Goal: Task Accomplishment & Management: Complete application form

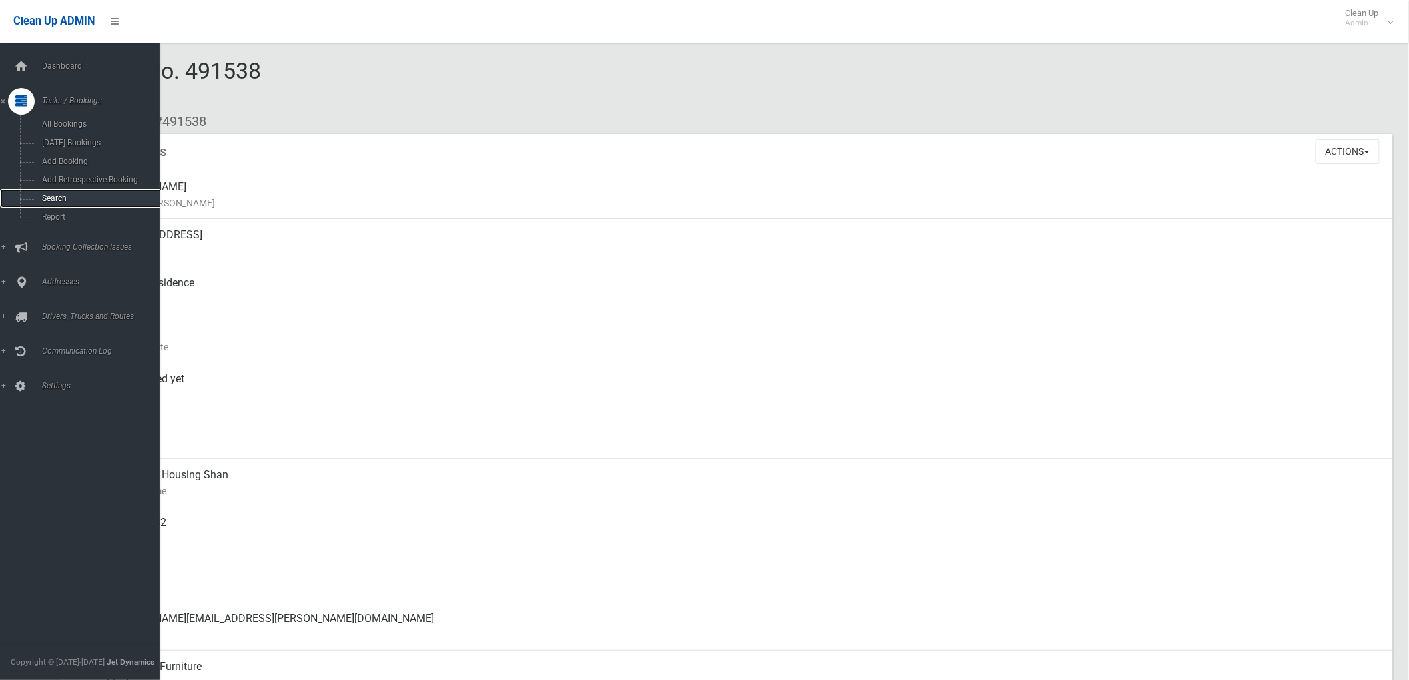
click at [42, 202] on span "Search" at bounding box center [99, 198] width 122 height 9
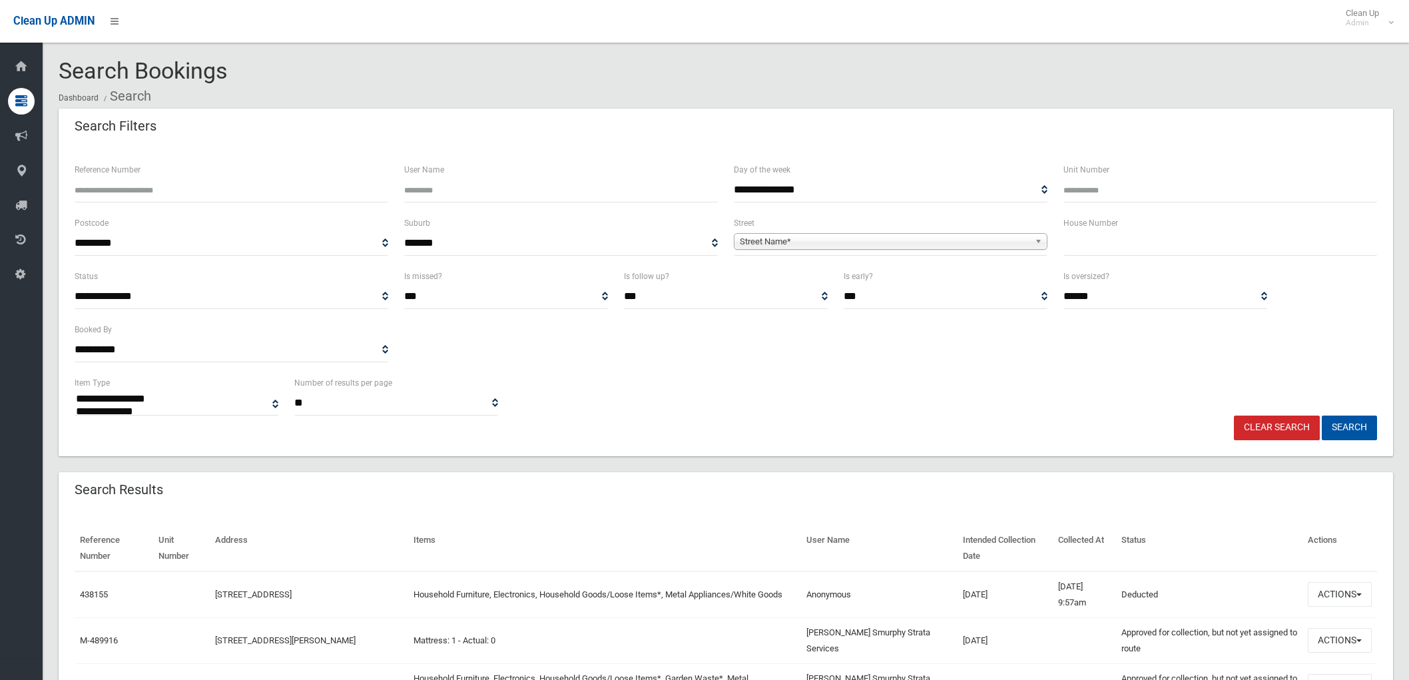
select select
click at [1182, 234] on input "text" at bounding box center [1220, 243] width 314 height 25
type input "**"
click at [1039, 248] on b at bounding box center [1041, 241] width 12 height 15
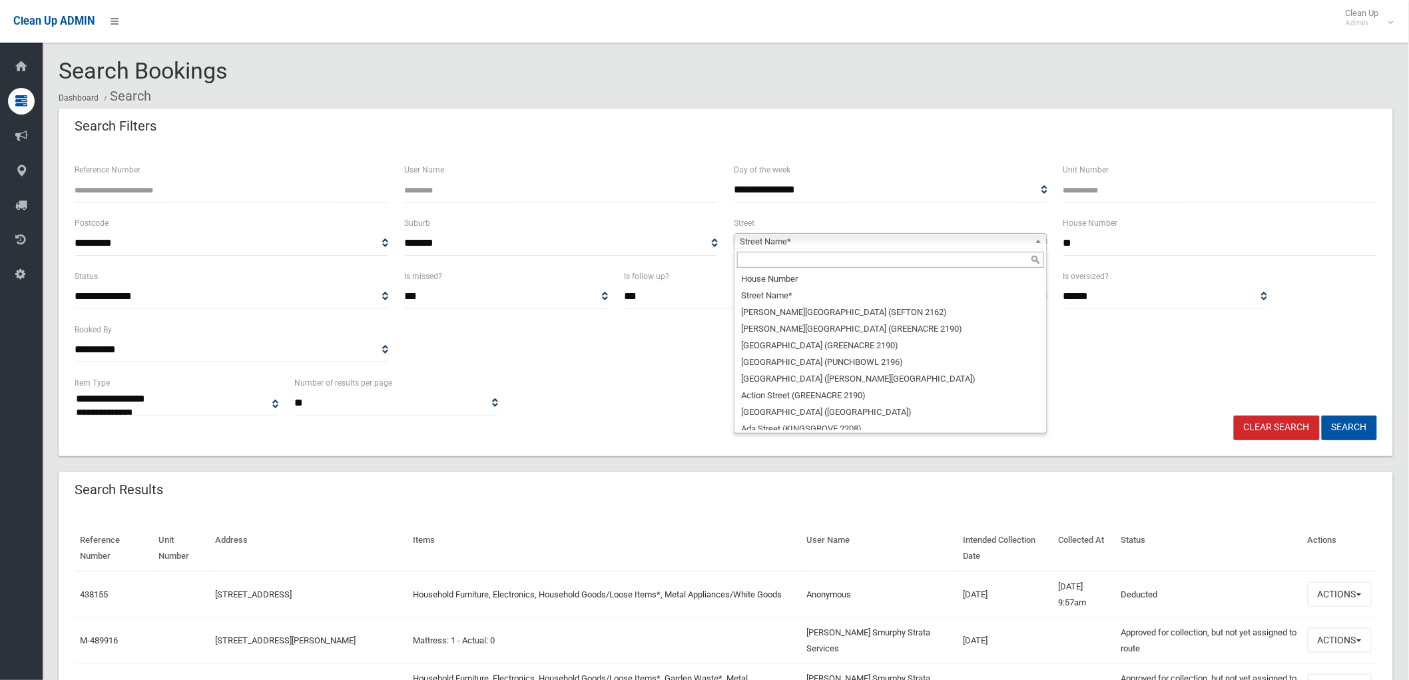
click at [780, 263] on input "text" at bounding box center [890, 260] width 307 height 16
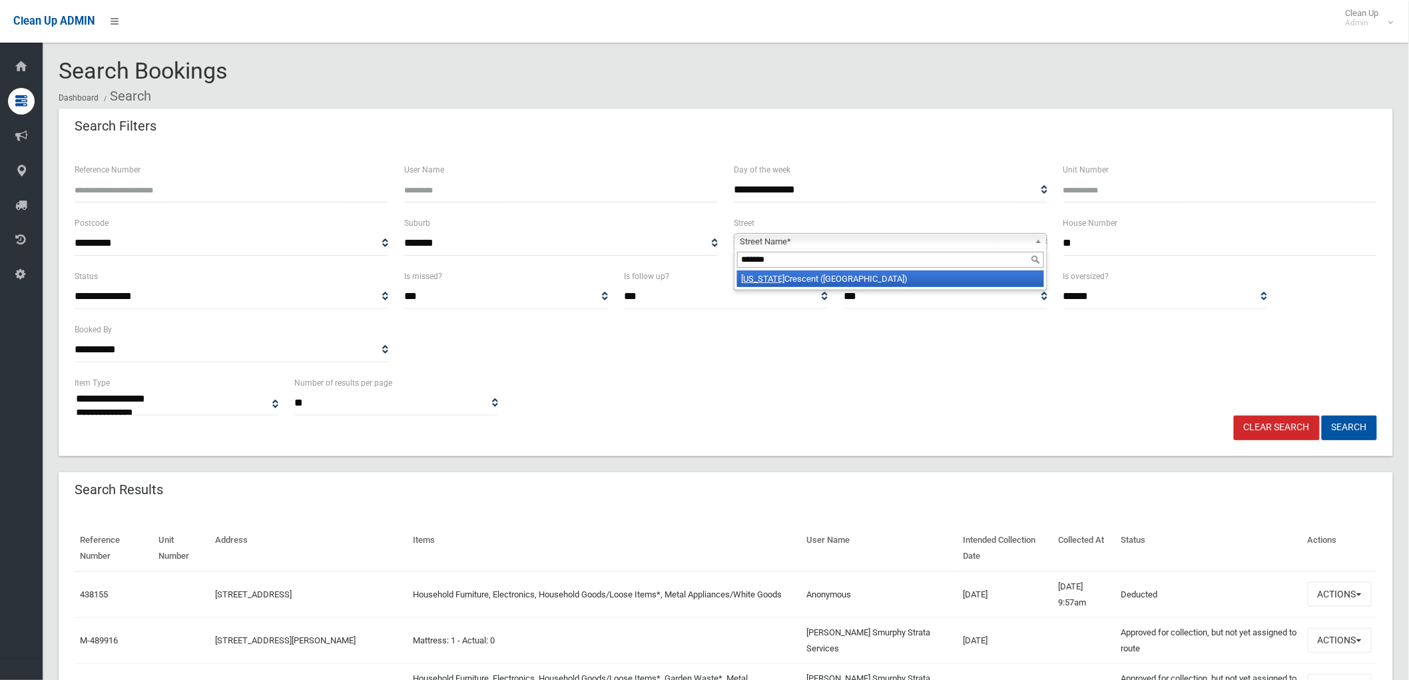
type input "*******"
click at [780, 276] on li "Florida Crescent (RIVERWOOD 2210)" at bounding box center [890, 278] width 307 height 17
click at [1346, 427] on button "Search" at bounding box center [1349, 427] width 55 height 25
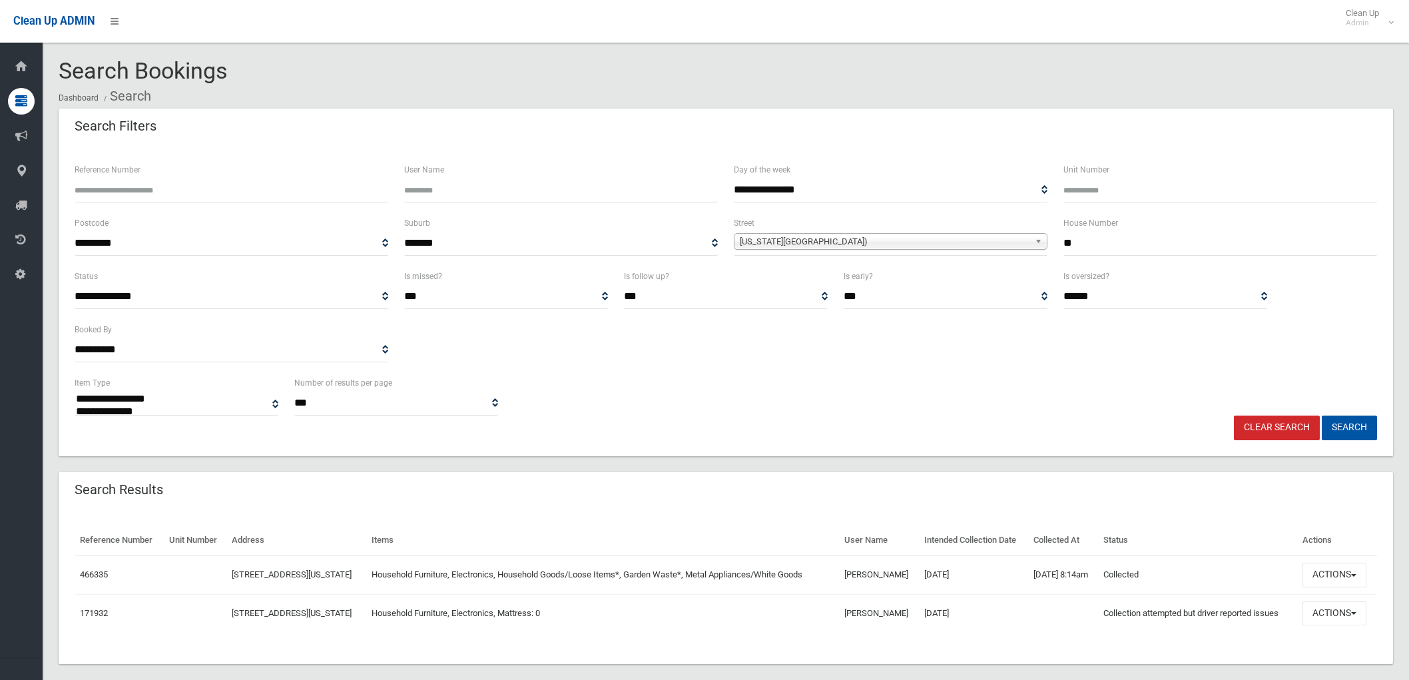
select select
click at [1323, 573] on button "Actions" at bounding box center [1334, 575] width 64 height 25
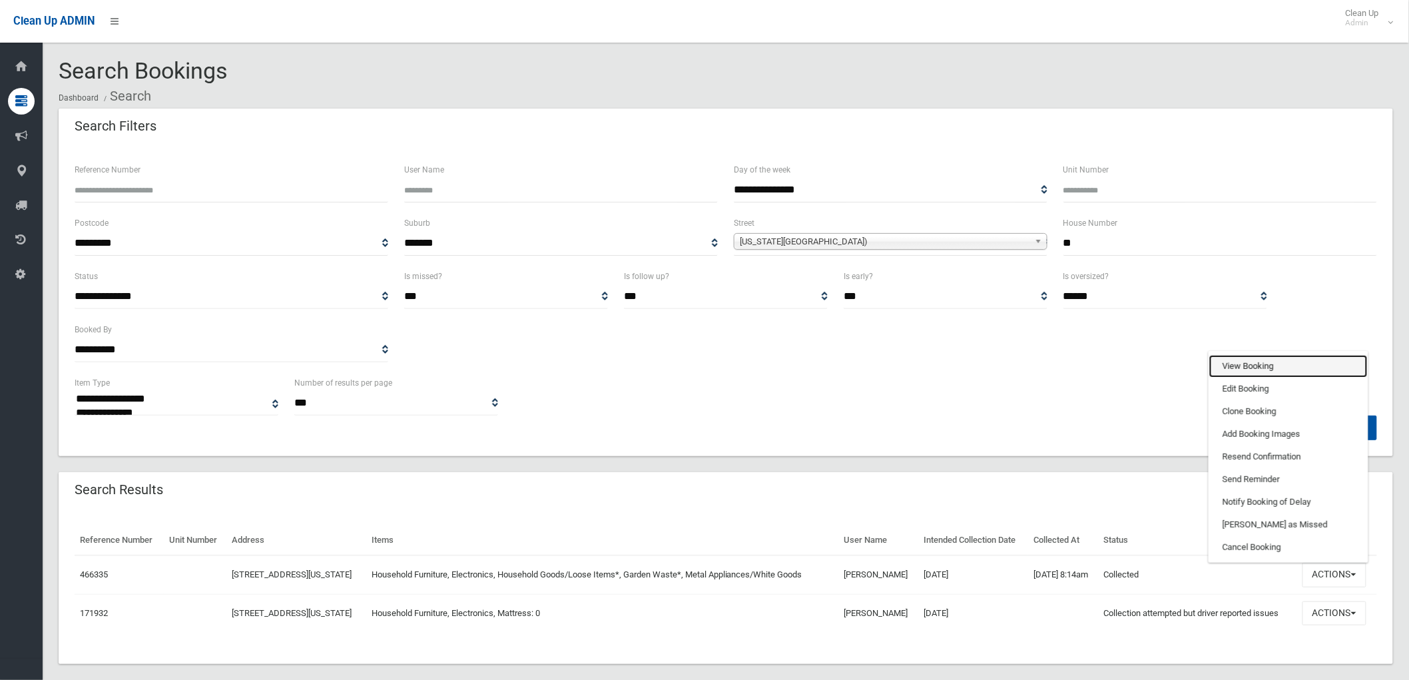
click at [1252, 356] on link "View Booking" at bounding box center [1288, 366] width 158 height 23
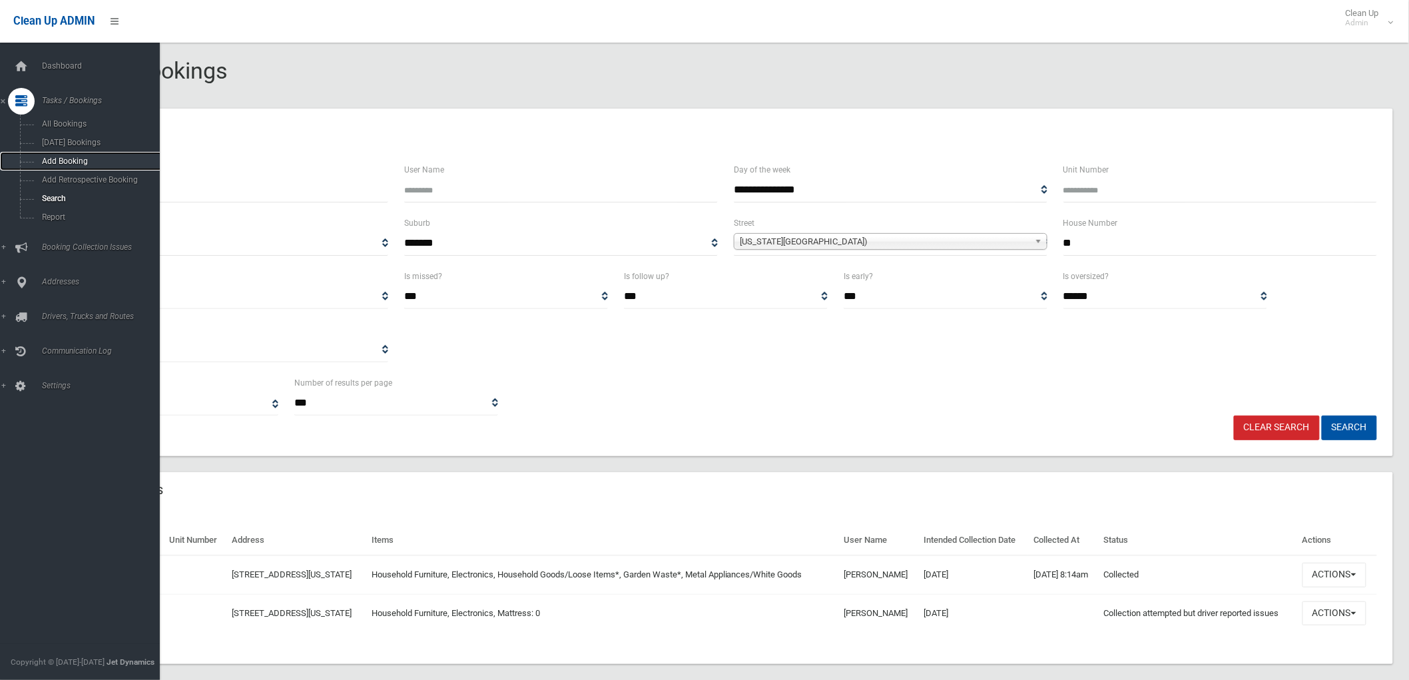
click at [67, 163] on span "Add Booking" at bounding box center [99, 160] width 122 height 9
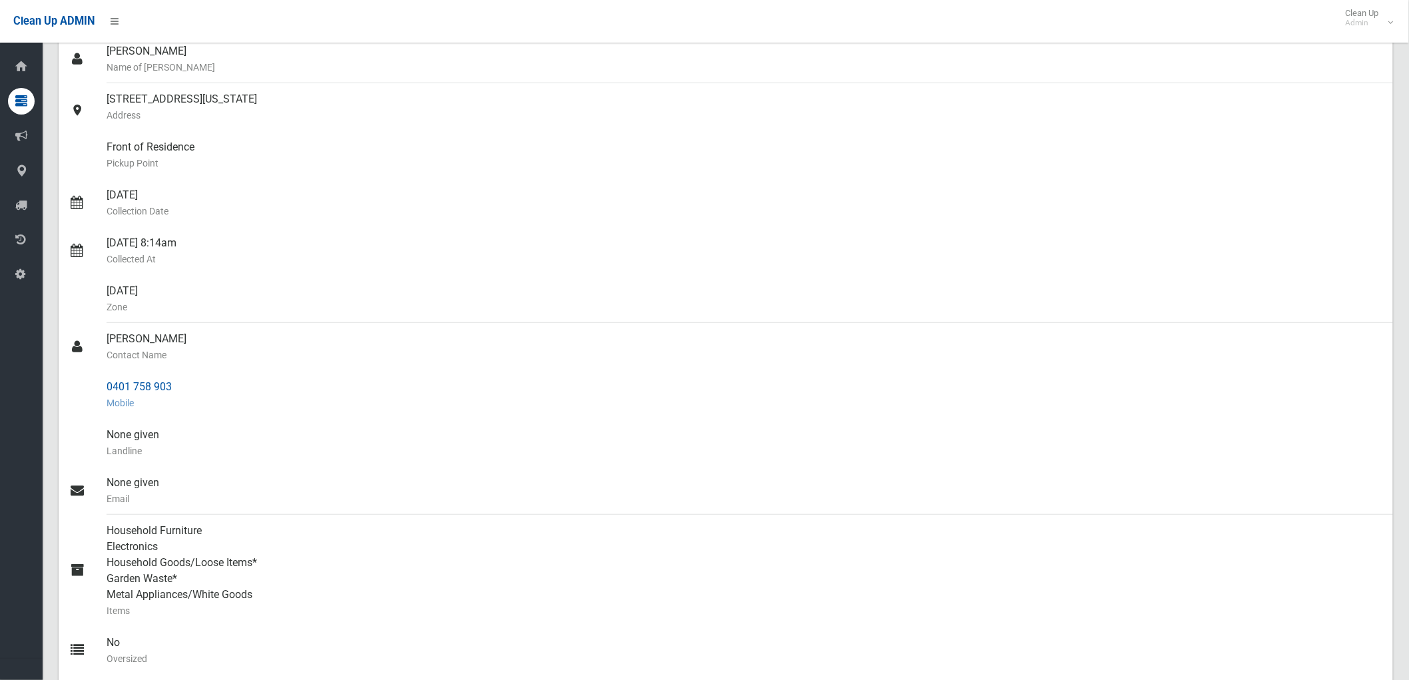
scroll to position [148, 0]
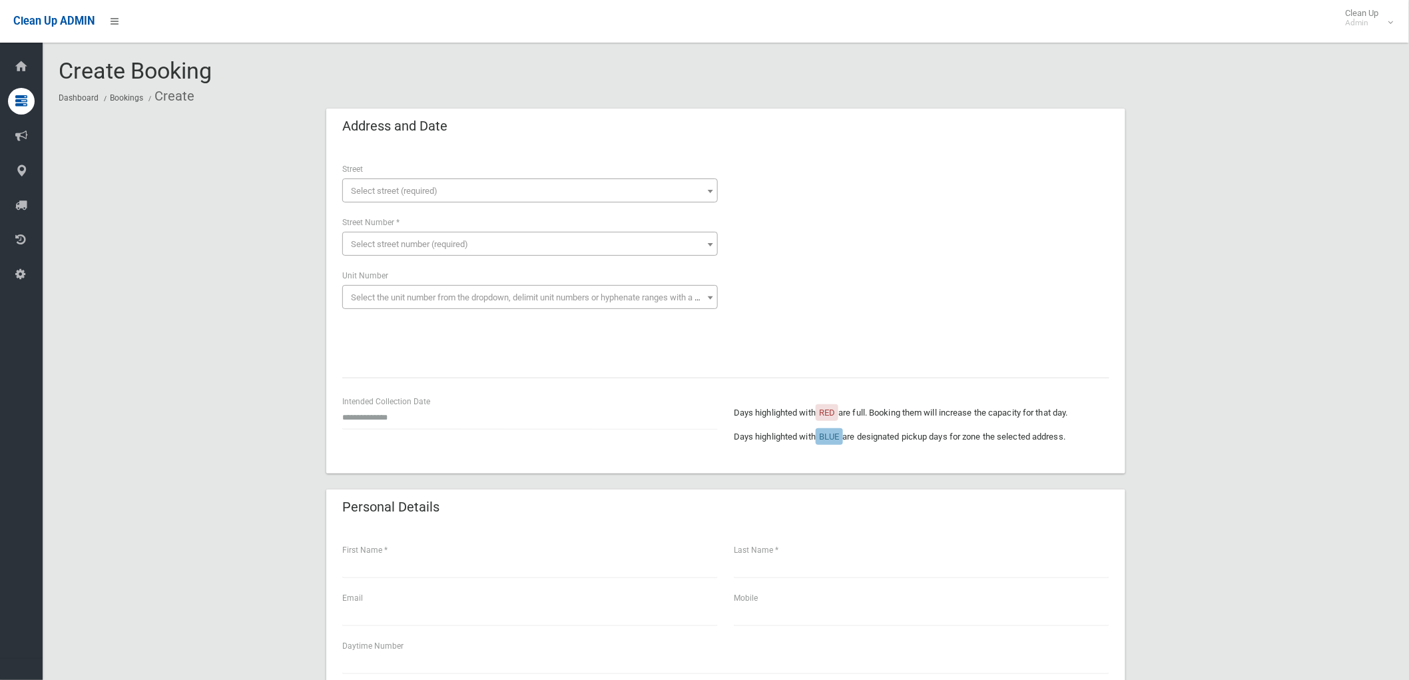
click at [358, 184] on span "Select street (required)" at bounding box center [530, 191] width 369 height 19
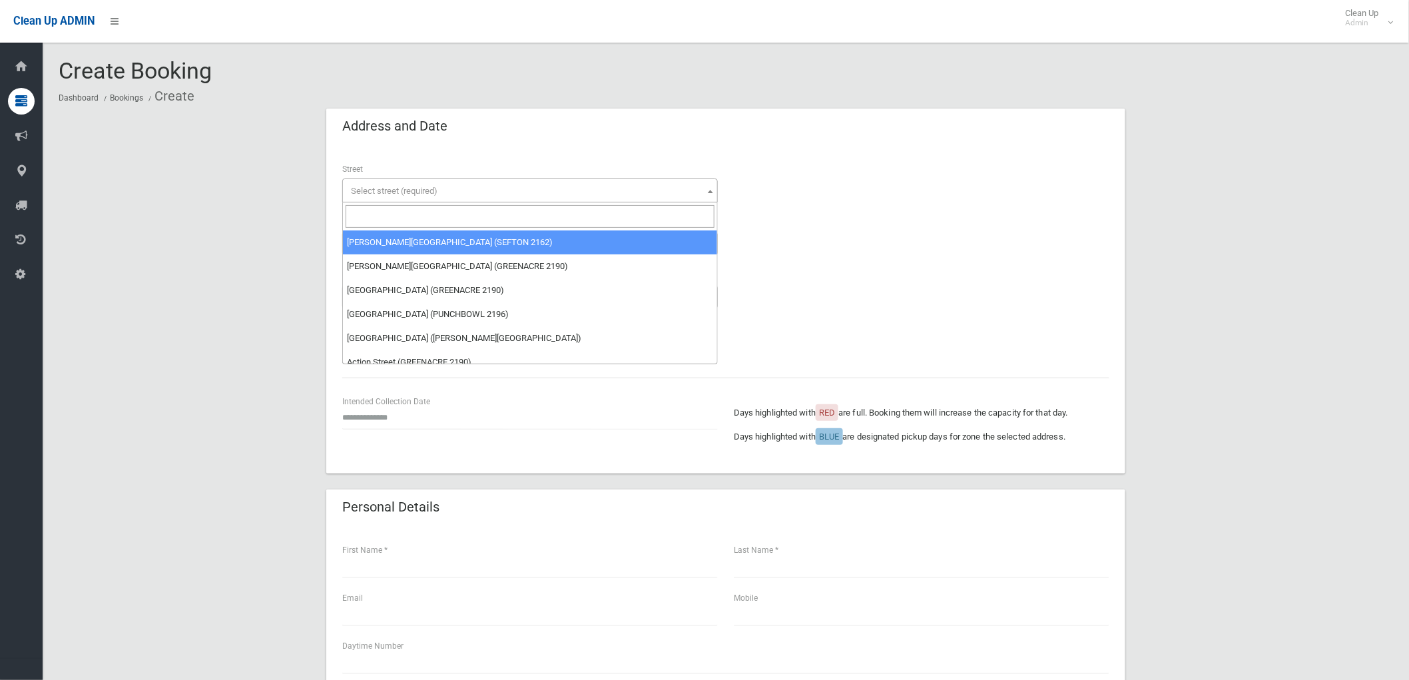
click at [364, 208] on input "search" at bounding box center [530, 216] width 369 height 23
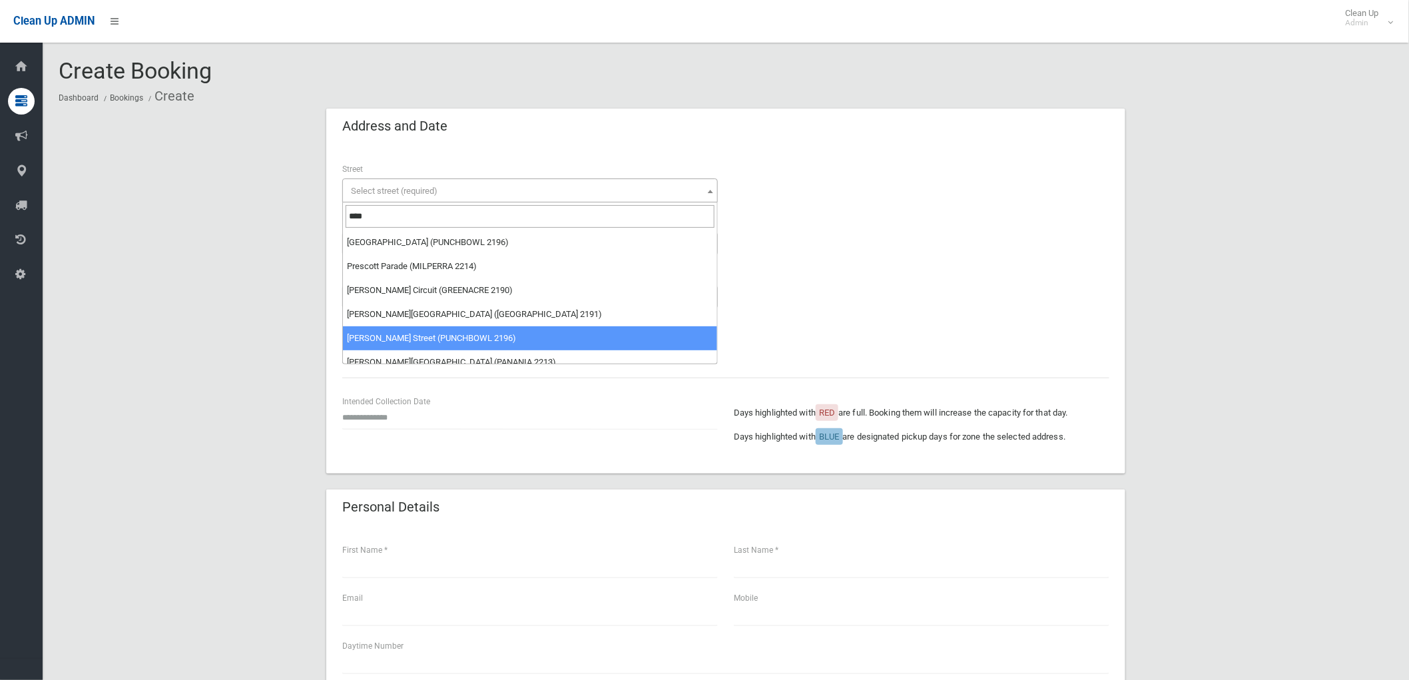
type input "****"
select select "****"
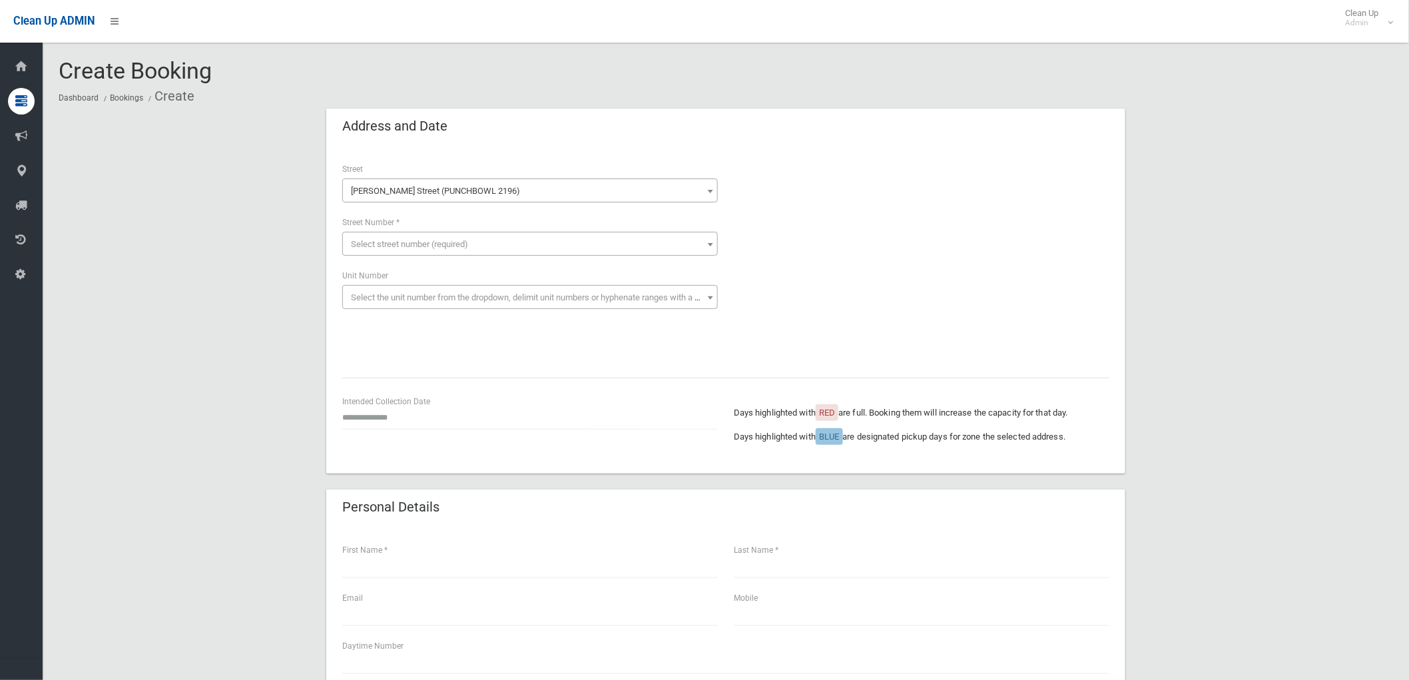
click at [388, 240] on span "Select street number (required)" at bounding box center [409, 244] width 117 height 10
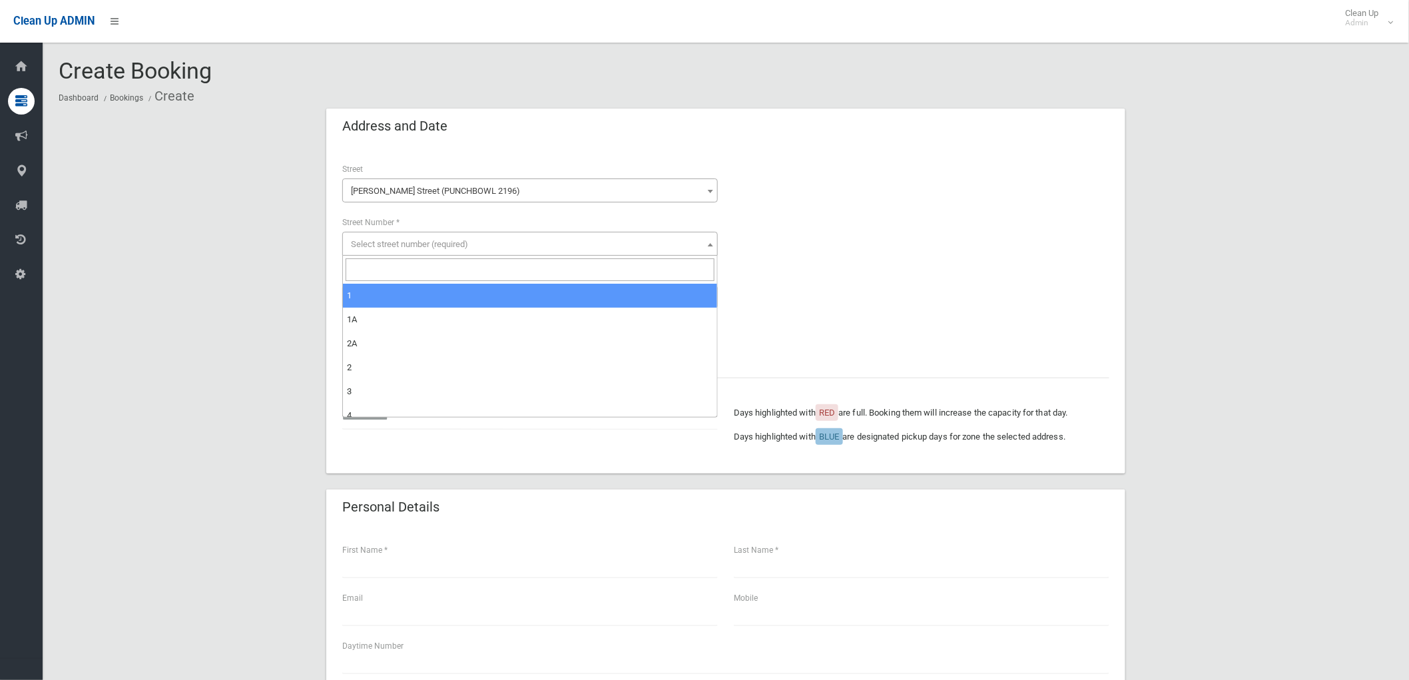
click at [378, 264] on input "search" at bounding box center [530, 269] width 369 height 23
type input "*"
select select "*"
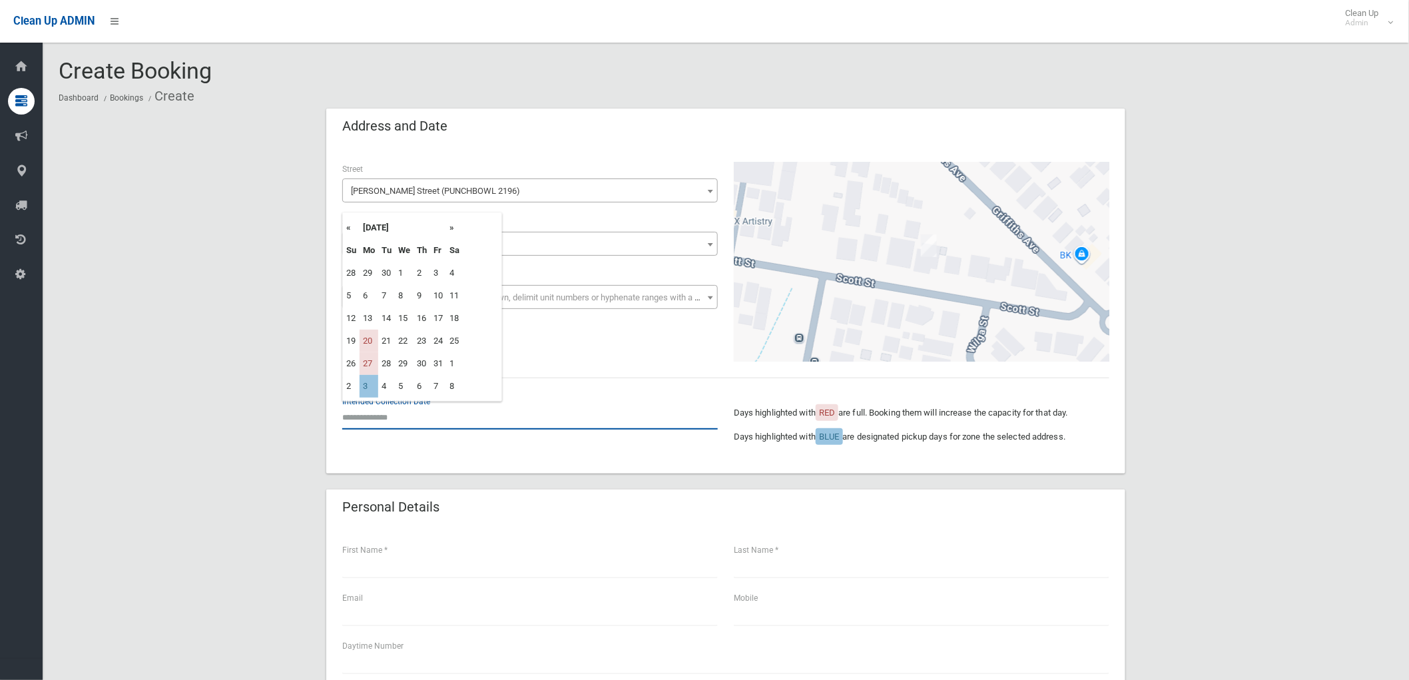
click at [374, 419] on input "text" at bounding box center [530, 417] width 376 height 25
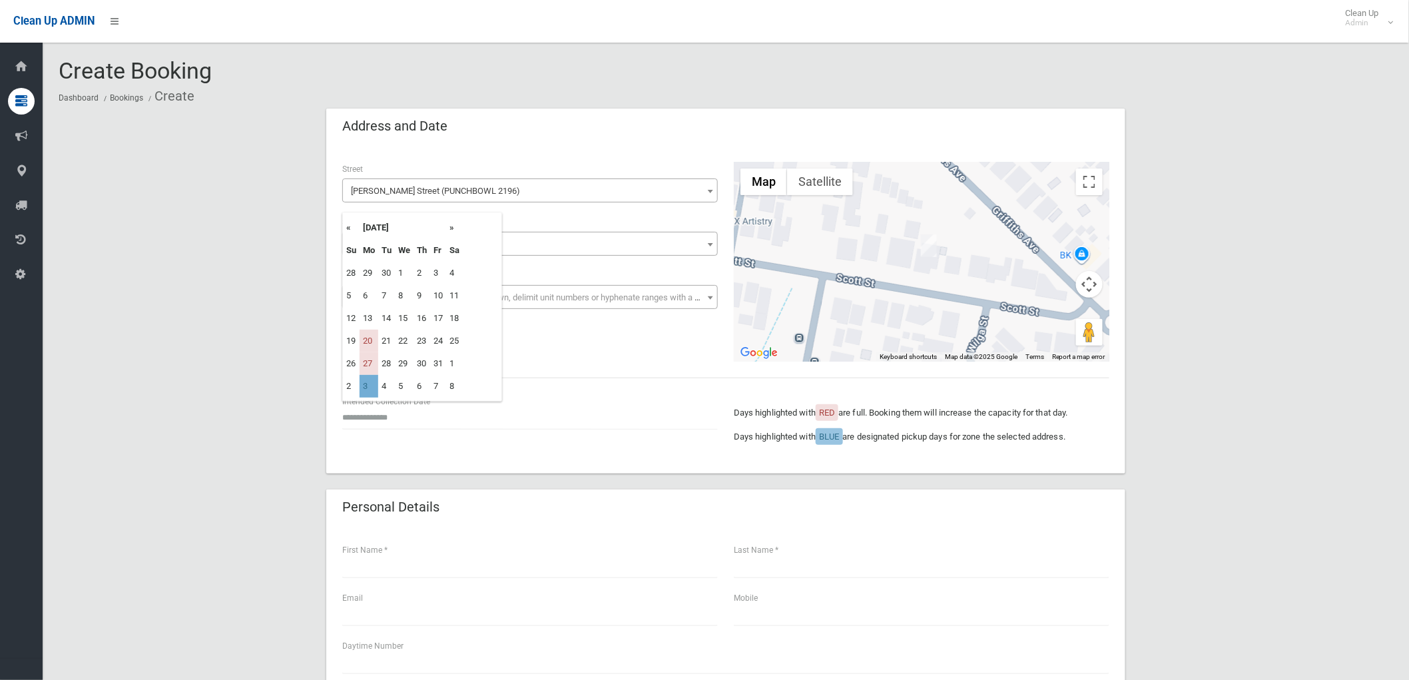
click at [373, 387] on td "3" at bounding box center [369, 386] width 19 height 23
type input "**********"
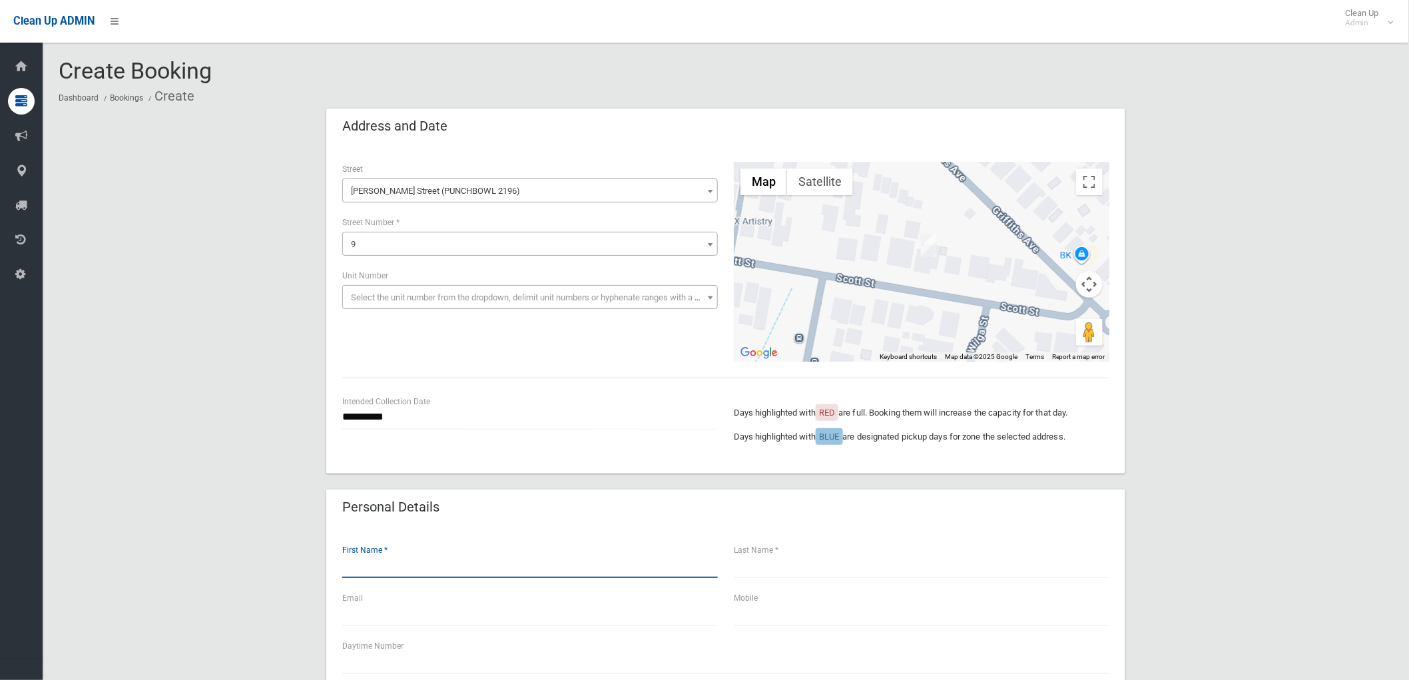
click at [400, 569] on input "text" at bounding box center [530, 565] width 376 height 25
type input "********"
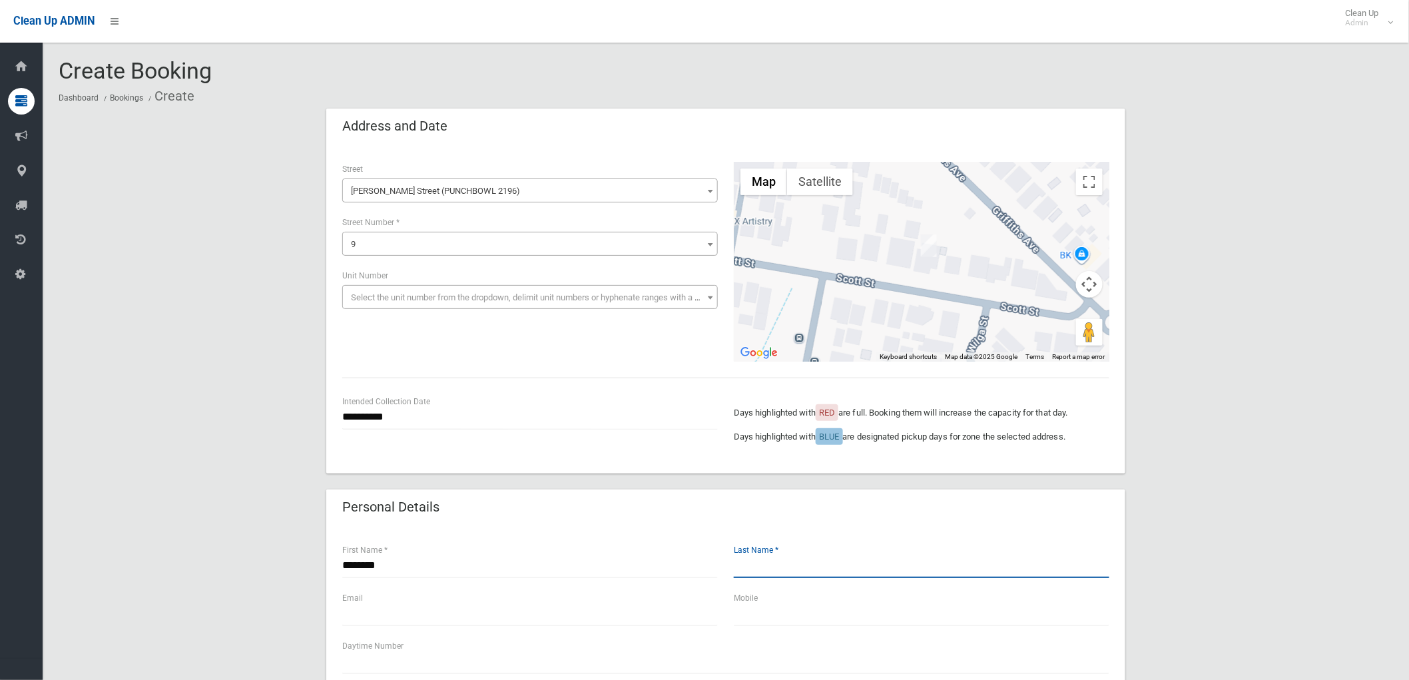
click at [760, 570] on input "text" at bounding box center [922, 565] width 376 height 25
type input "******"
click at [870, 598] on div "Mobile" at bounding box center [922, 608] width 376 height 35
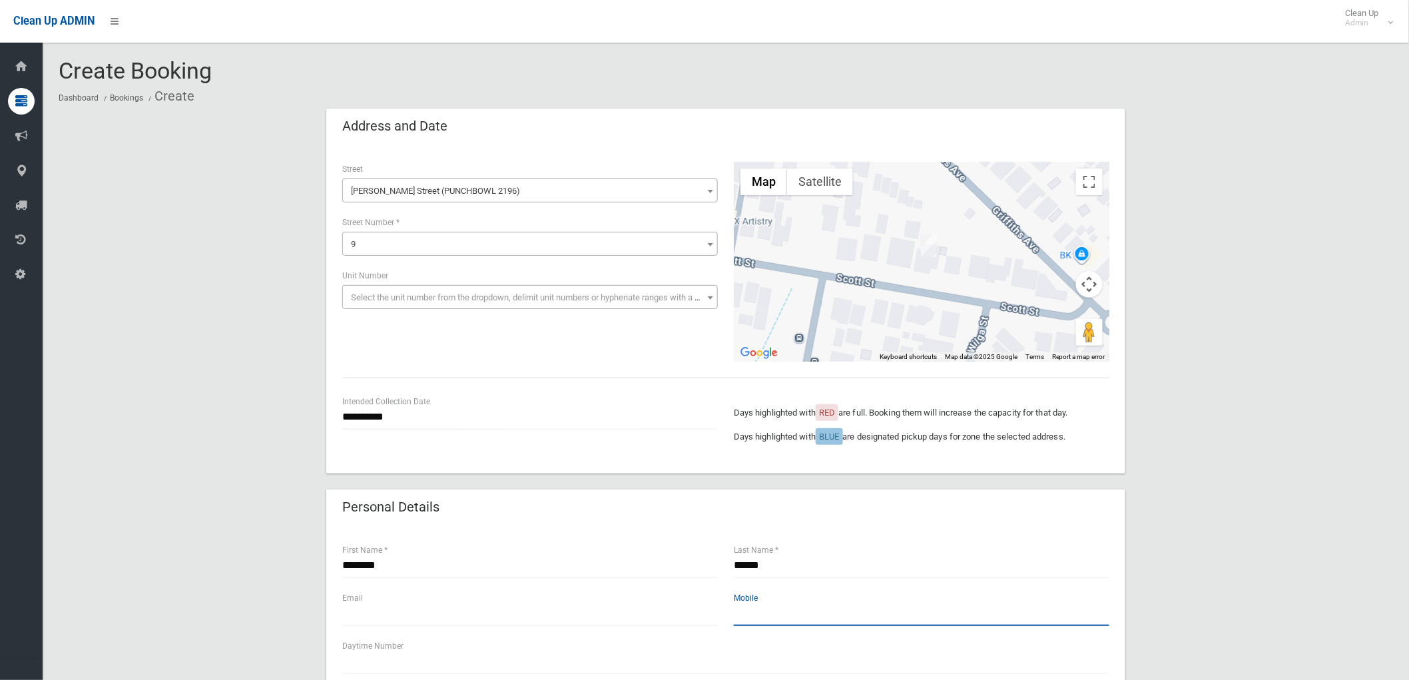
click at [864, 611] on input "text" at bounding box center [922, 613] width 376 height 25
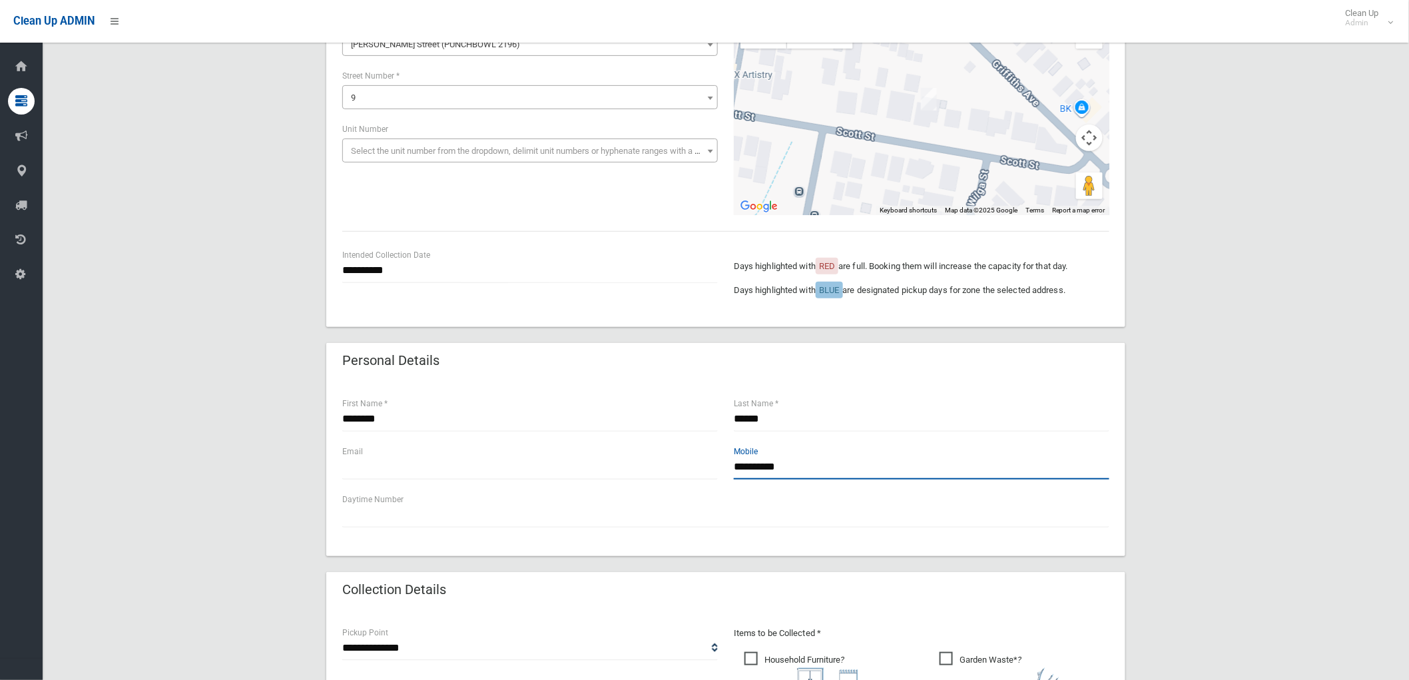
scroll to position [148, 0]
type input "**********"
click at [422, 465] on input "text" at bounding box center [530, 465] width 376 height 25
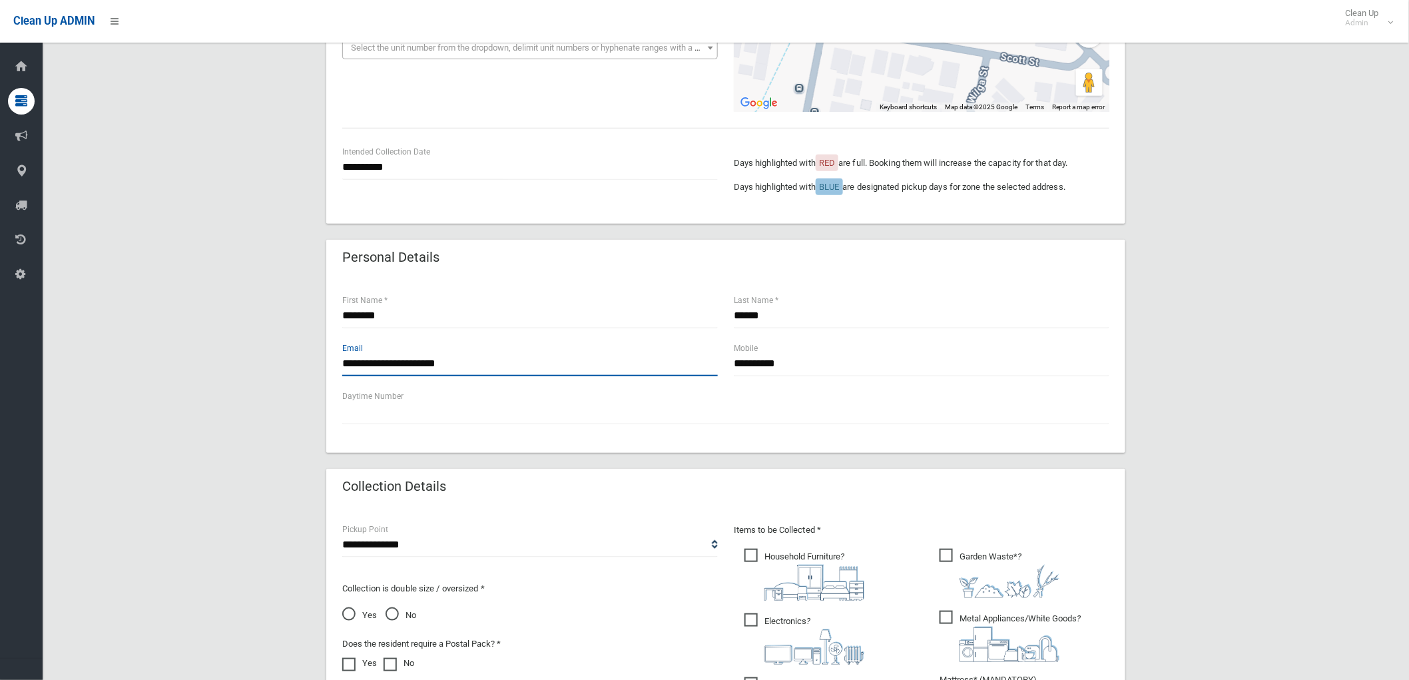
scroll to position [296, 0]
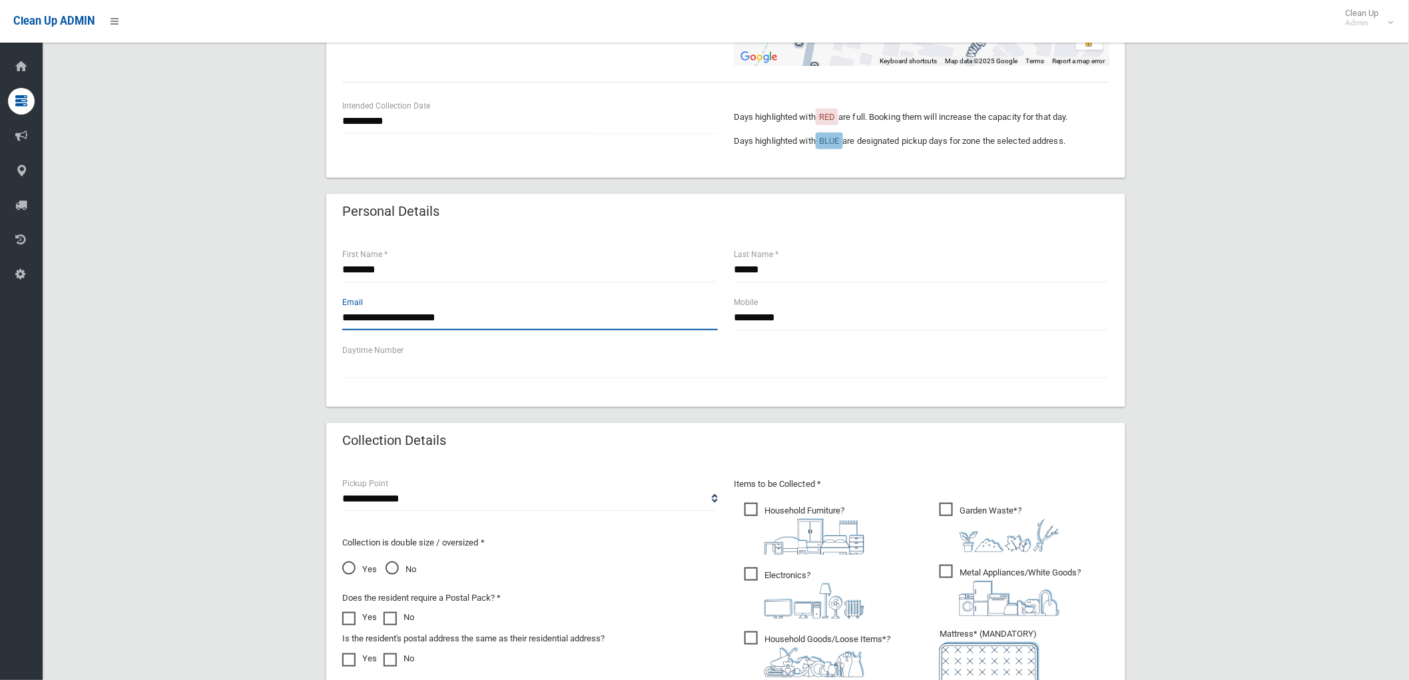
type input "**********"
drag, startPoint x: 755, startPoint y: 513, endPoint x: 794, endPoint y: 569, distance: 68.3
click at [755, 513] on span "Household Furniture ?" at bounding box center [804, 529] width 120 height 52
click at [944, 510] on span "Garden Waste* ?" at bounding box center [1000, 527] width 120 height 49
click at [947, 574] on span "Metal Appliances/White Goods ?" at bounding box center [1010, 590] width 141 height 51
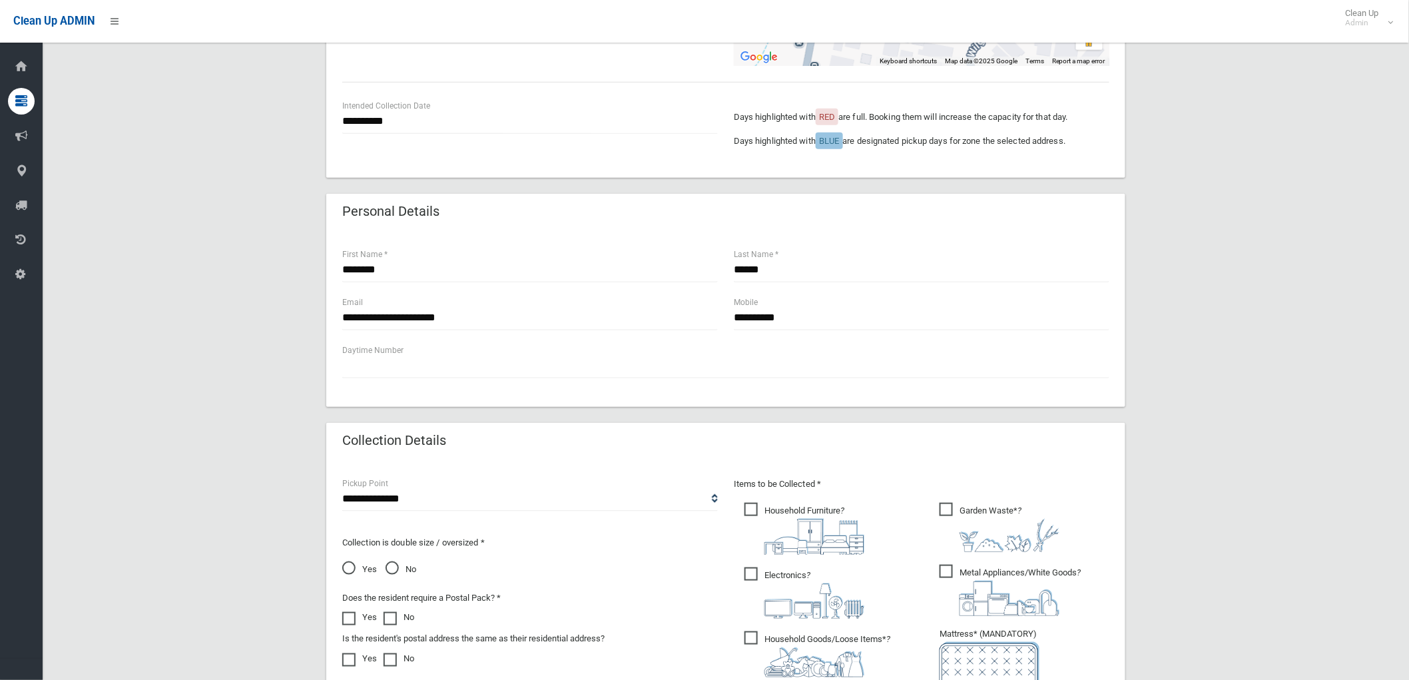
click at [753, 577] on span "Electronics ?" at bounding box center [804, 592] width 120 height 51
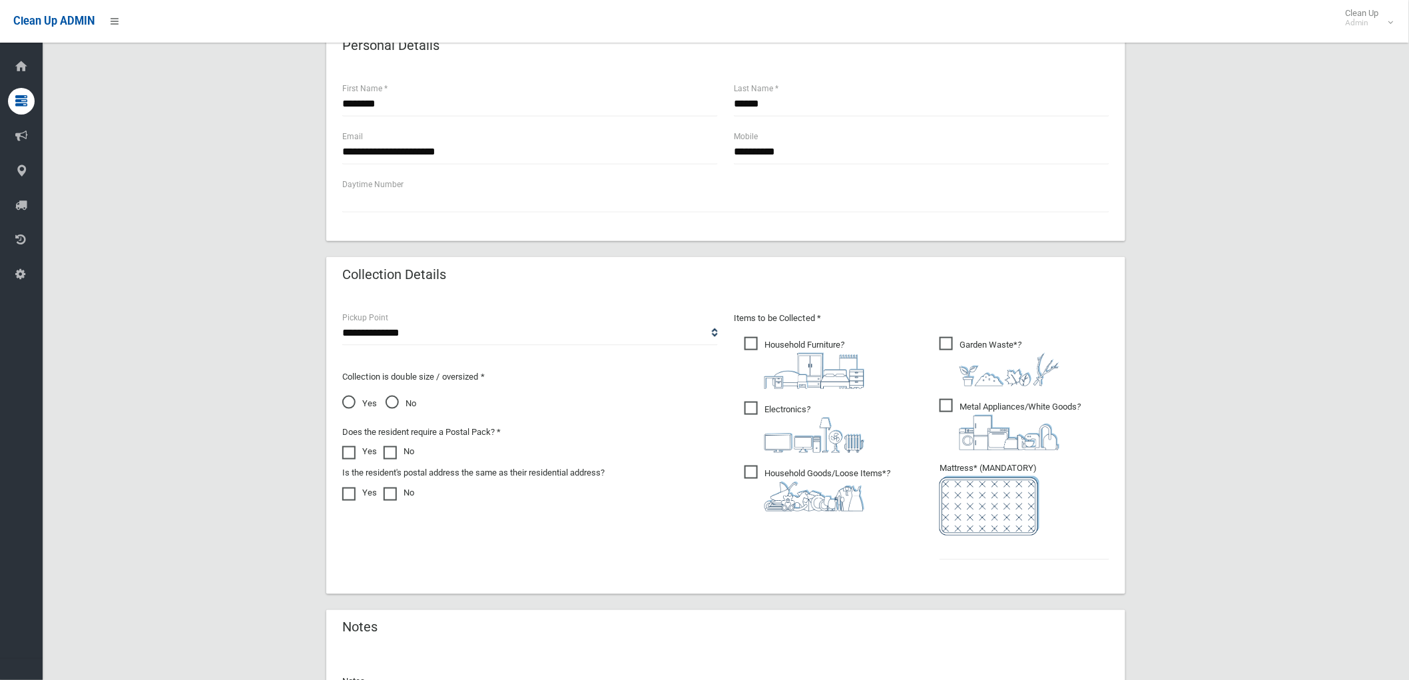
scroll to position [517, 0]
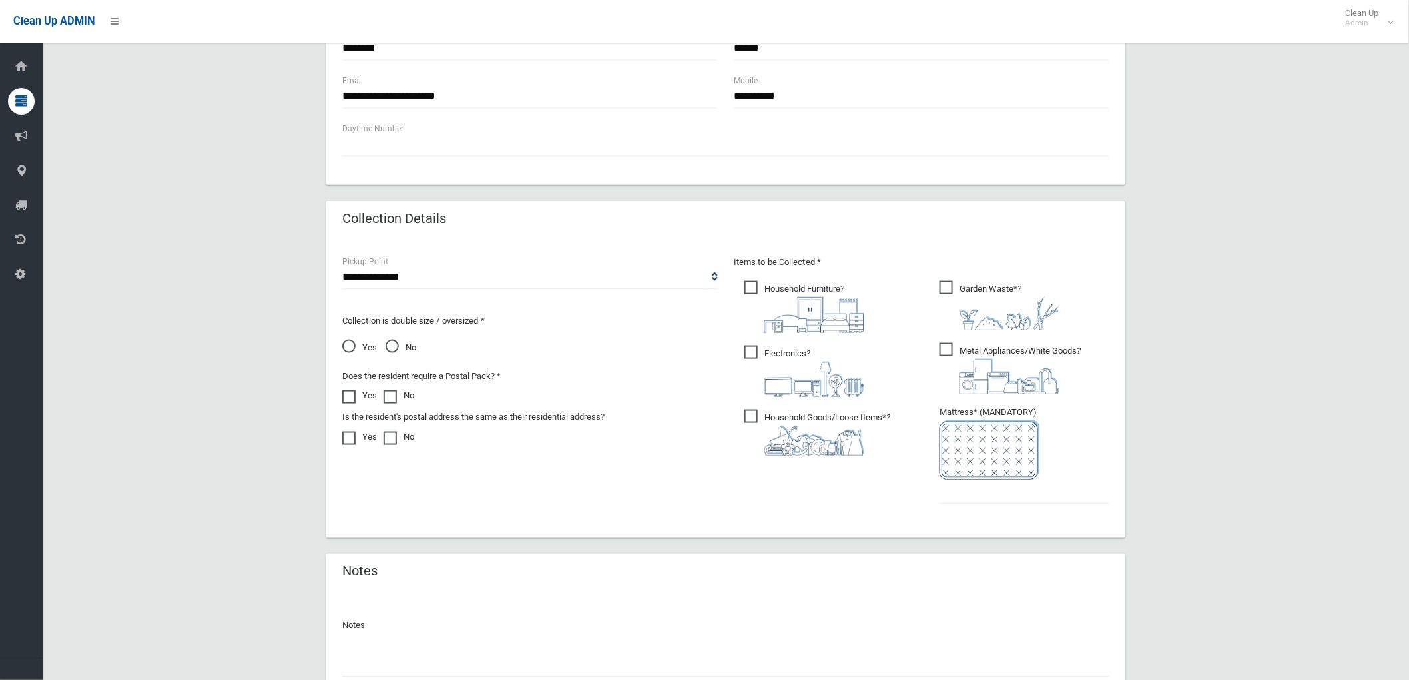
click at [752, 413] on span "Household Goods/Loose Items* ?" at bounding box center [817, 432] width 146 height 46
click at [1036, 490] on input "text" at bounding box center [1025, 491] width 170 height 25
type input "*"
click at [401, 344] on span "No" at bounding box center [401, 348] width 31 height 16
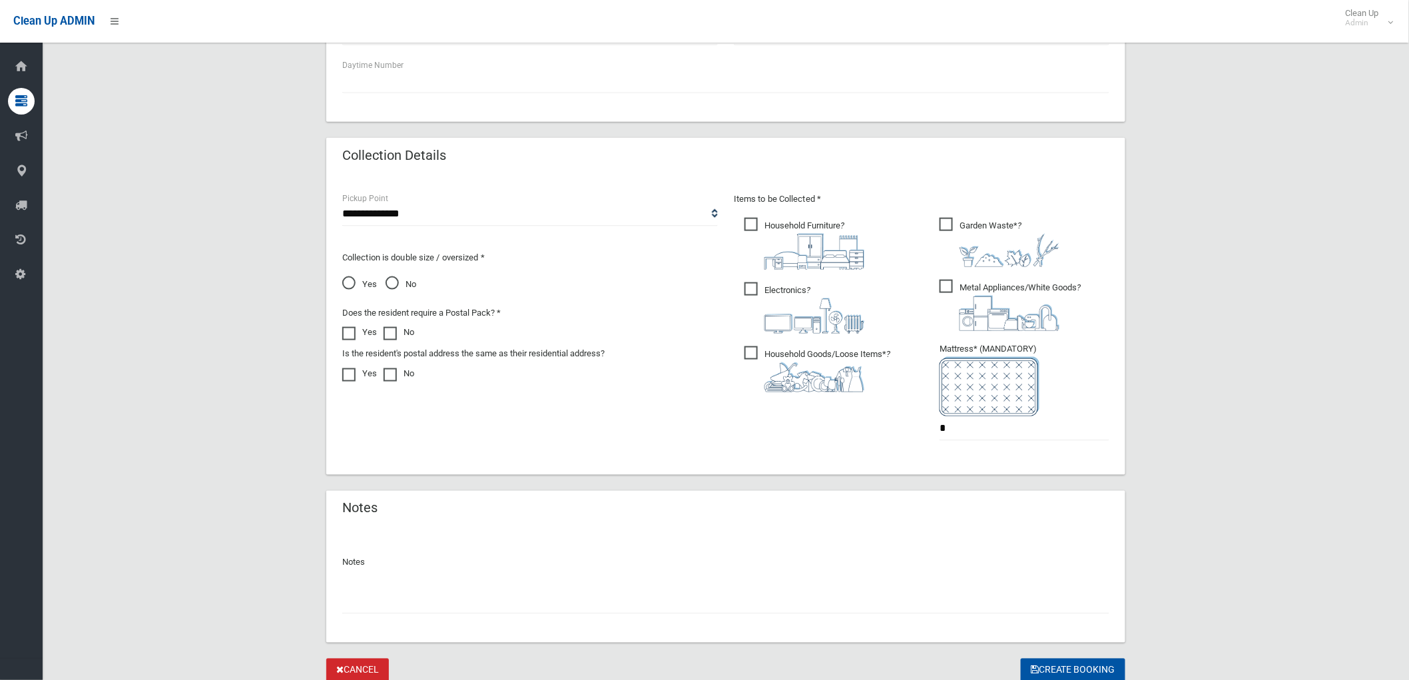
scroll to position [631, 0]
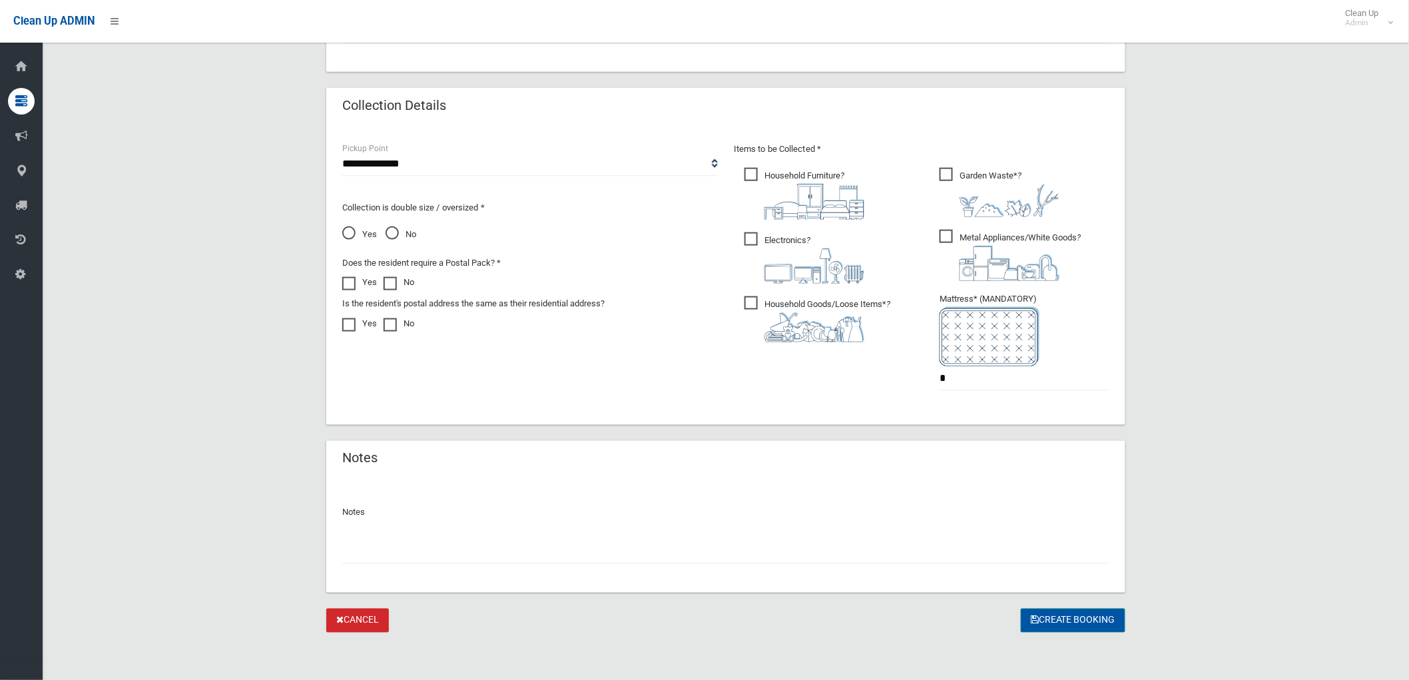
click at [1027, 617] on button "Create Booking" at bounding box center [1073, 621] width 105 height 25
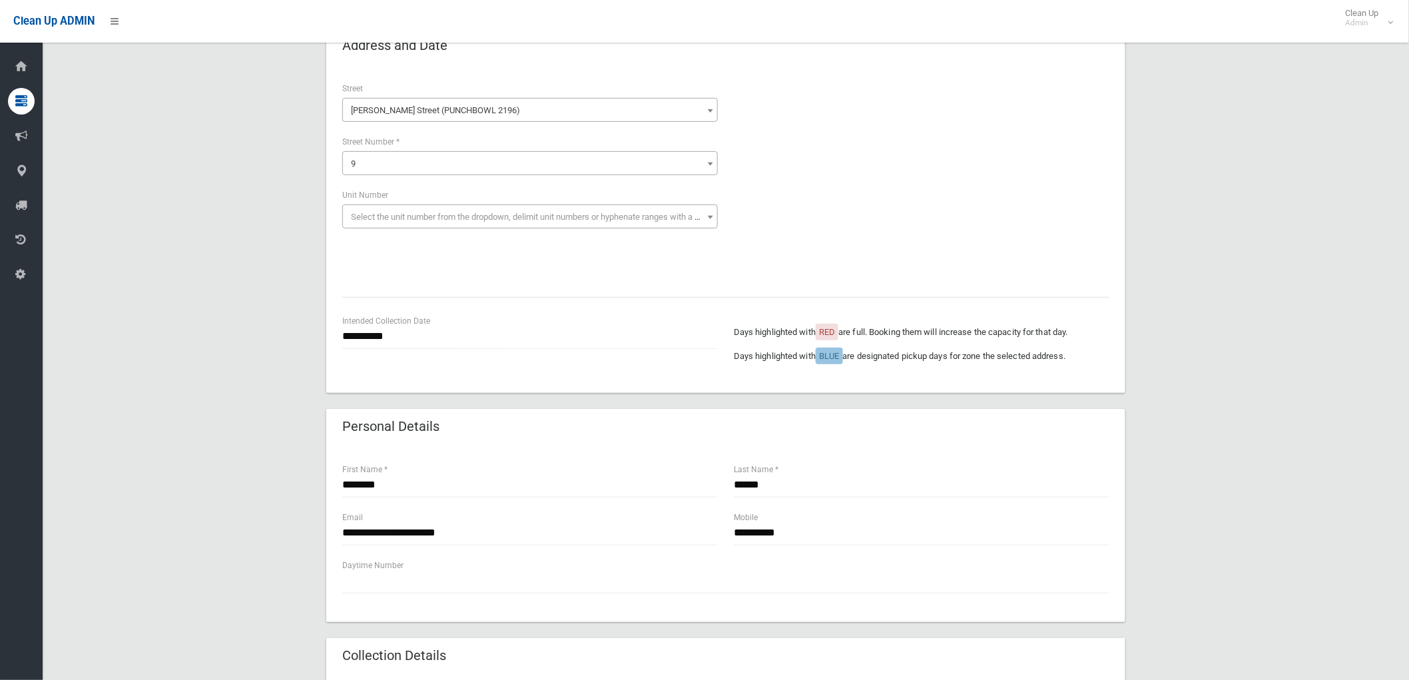
scroll to position [222, 0]
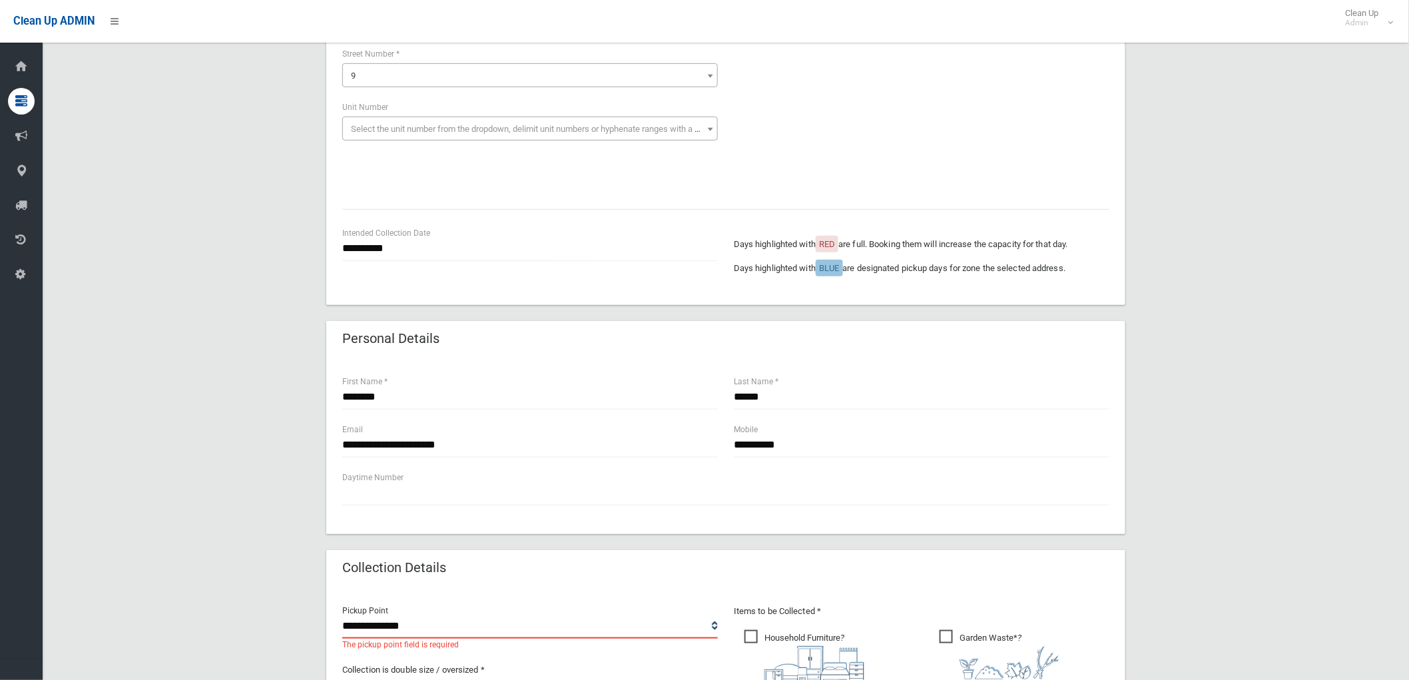
click at [710, 628] on select "**********" at bounding box center [530, 626] width 376 height 25
select select "*"
click at [342, 614] on select "**********" at bounding box center [530, 626] width 376 height 25
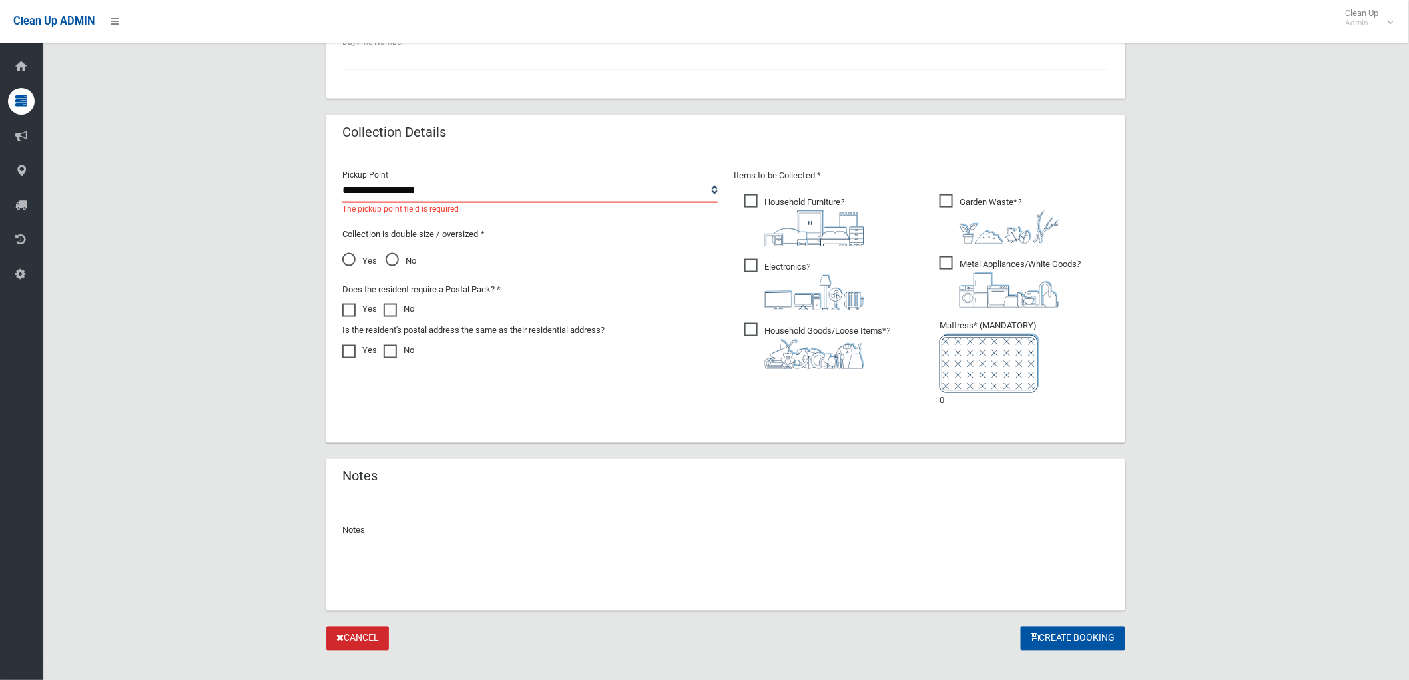
scroll to position [675, 0]
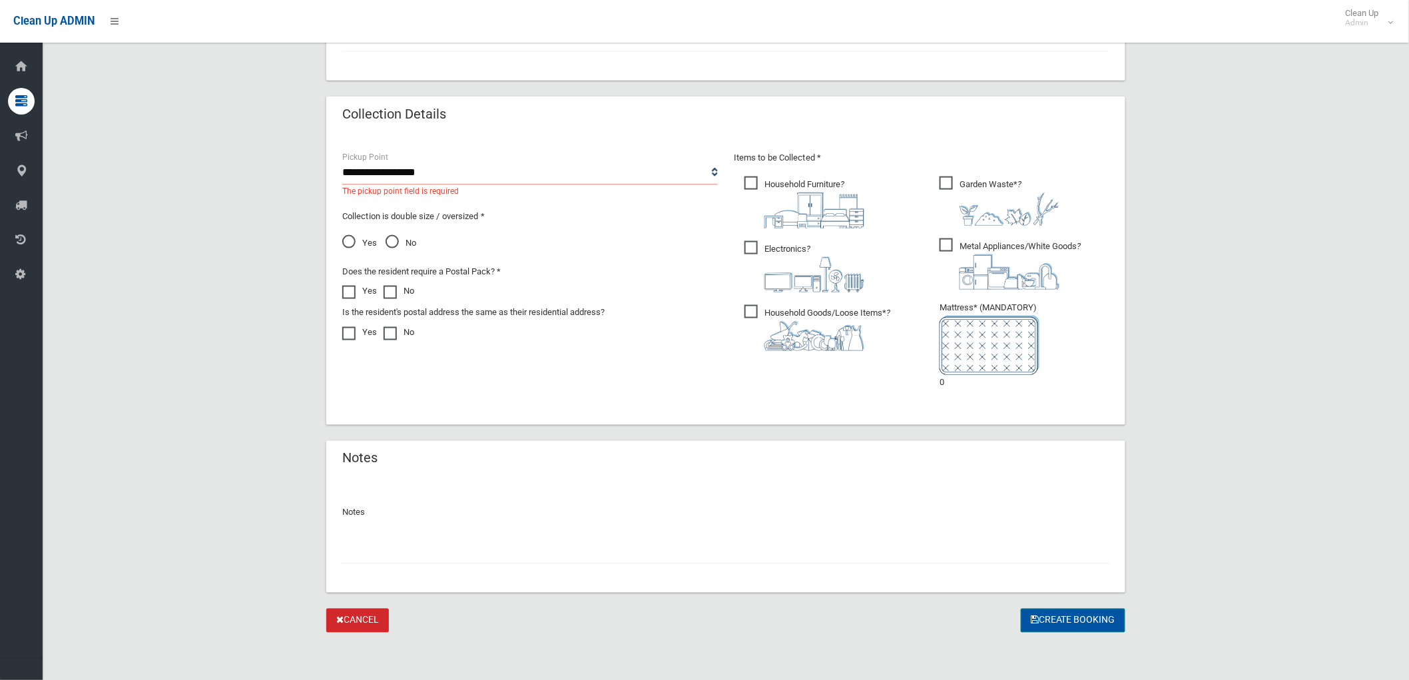
click at [1059, 625] on button "Create Booking" at bounding box center [1073, 621] width 105 height 25
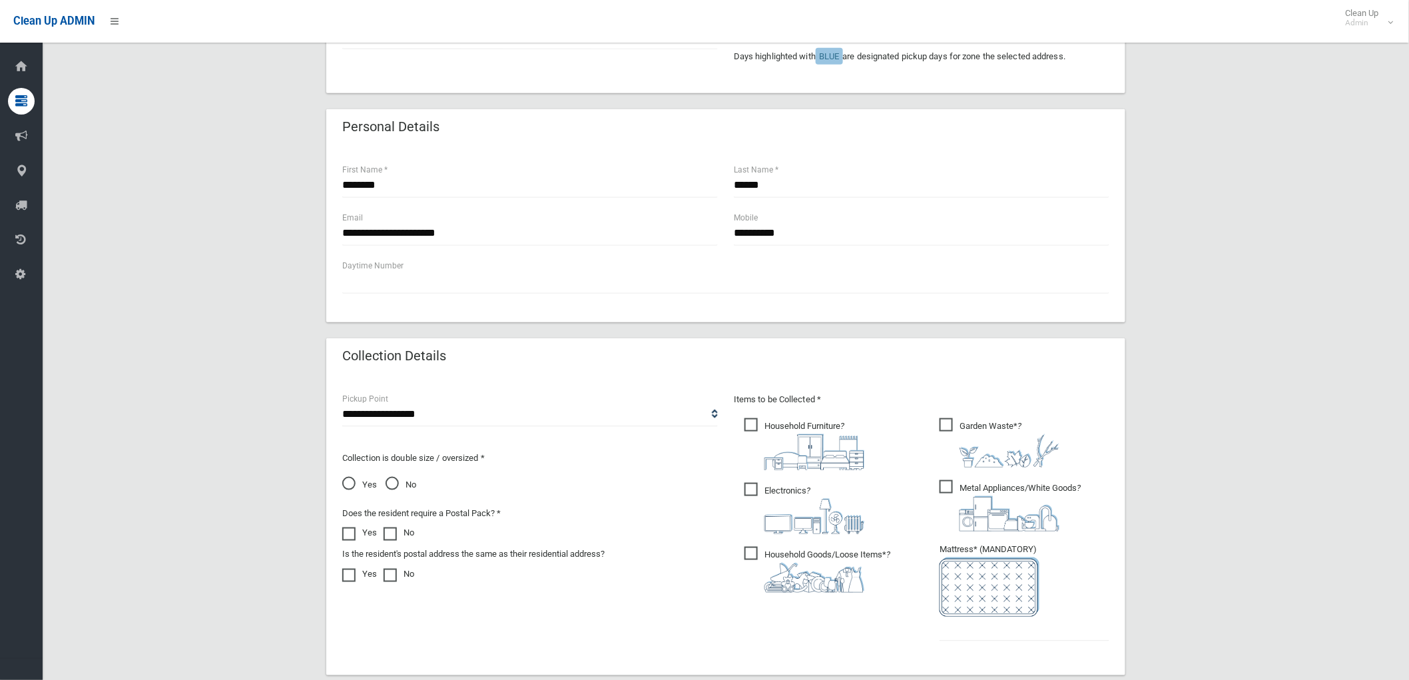
scroll to position [591, 0]
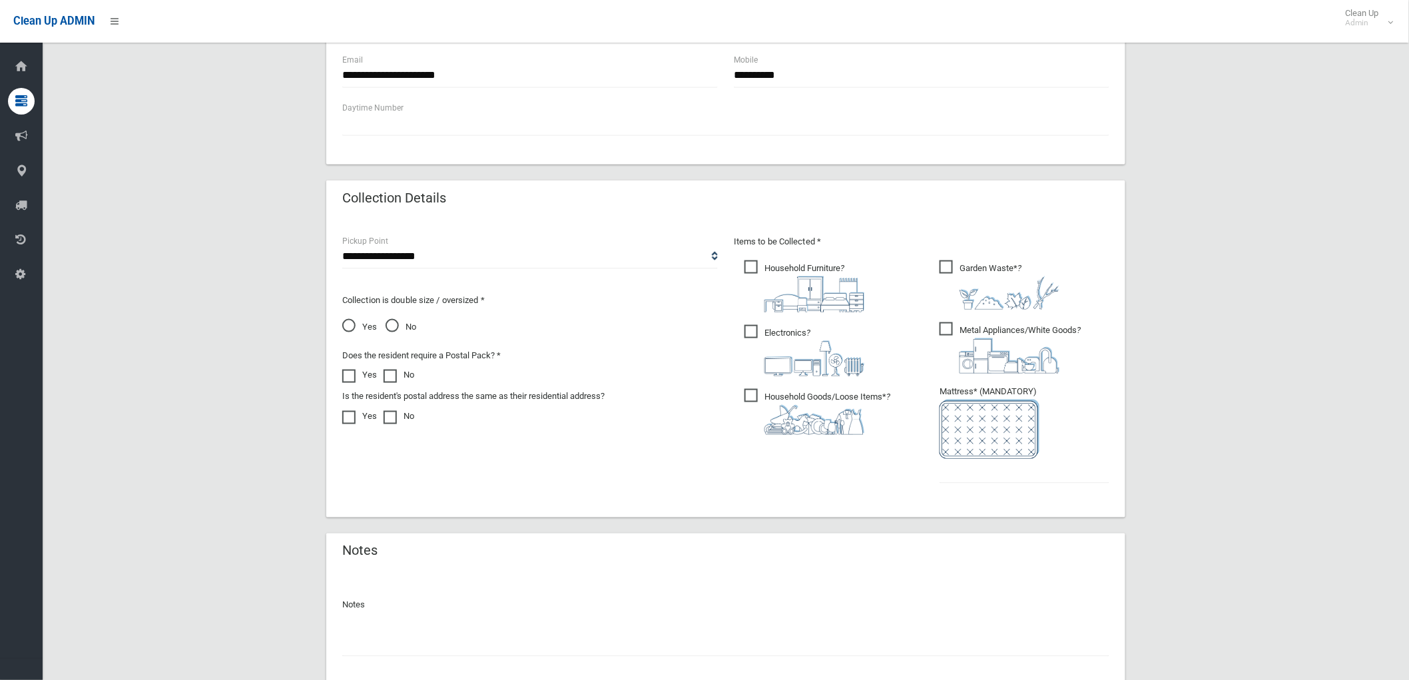
click at [961, 456] on img at bounding box center [990, 429] width 100 height 59
click at [955, 474] on input "text" at bounding box center [1025, 471] width 170 height 25
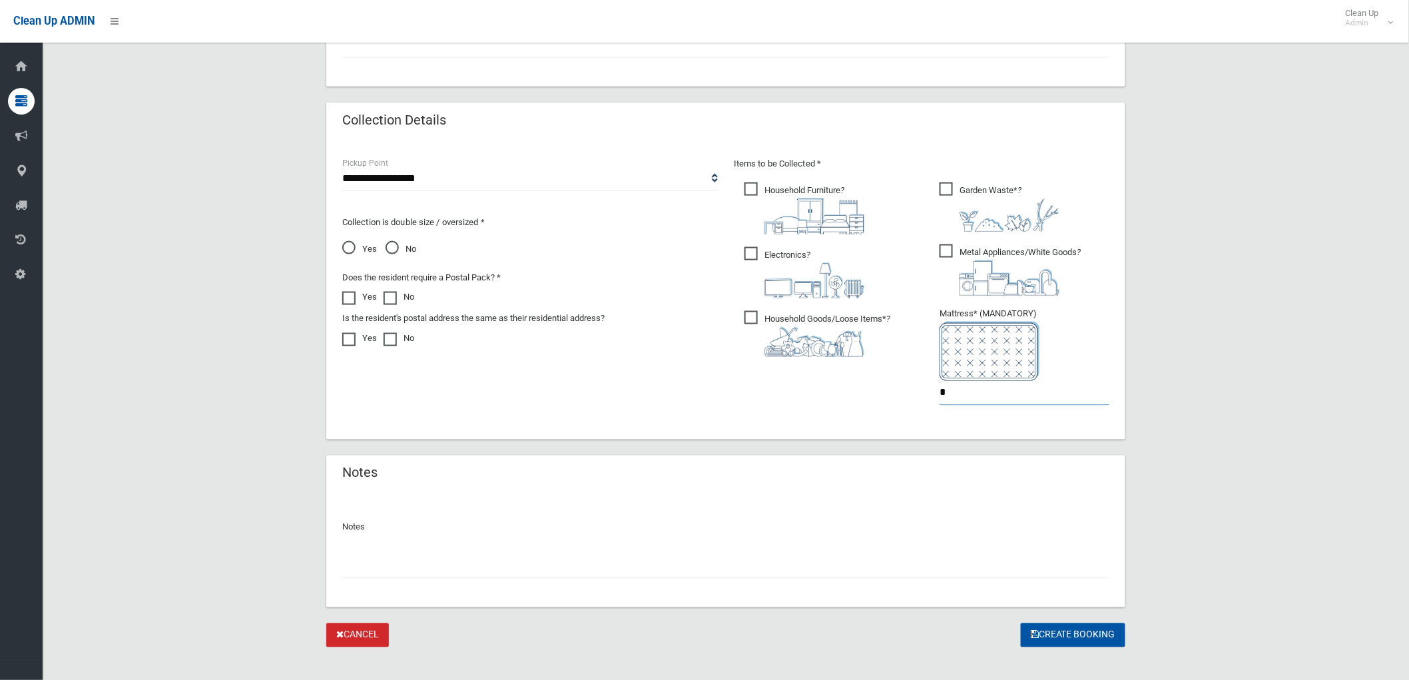
scroll to position [684, 0]
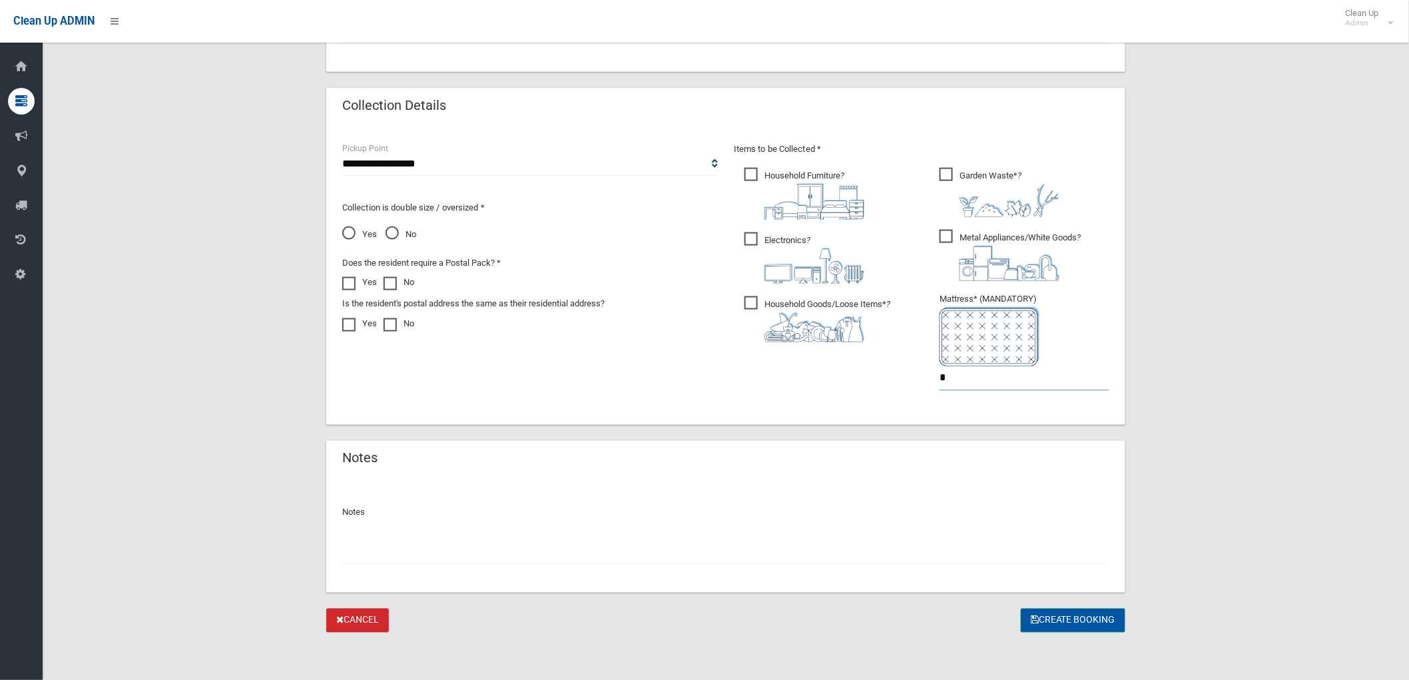
type input "*"
click at [1049, 610] on button "Create Booking" at bounding box center [1073, 621] width 105 height 25
